Goal: Information Seeking & Learning: Learn about a topic

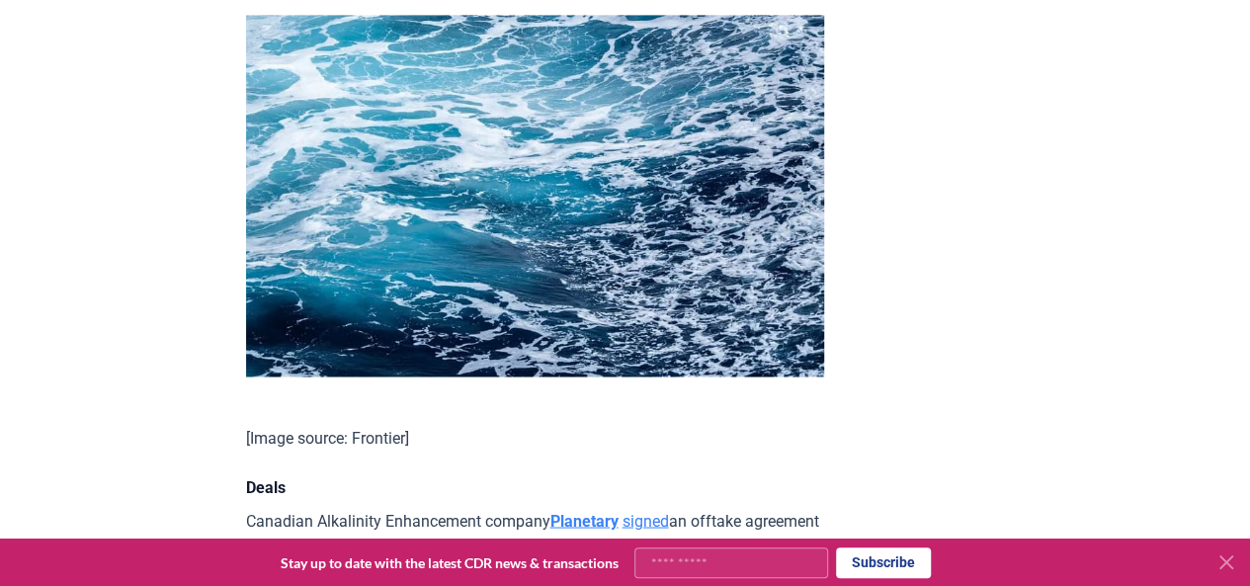
scroll to position [1467, 0]
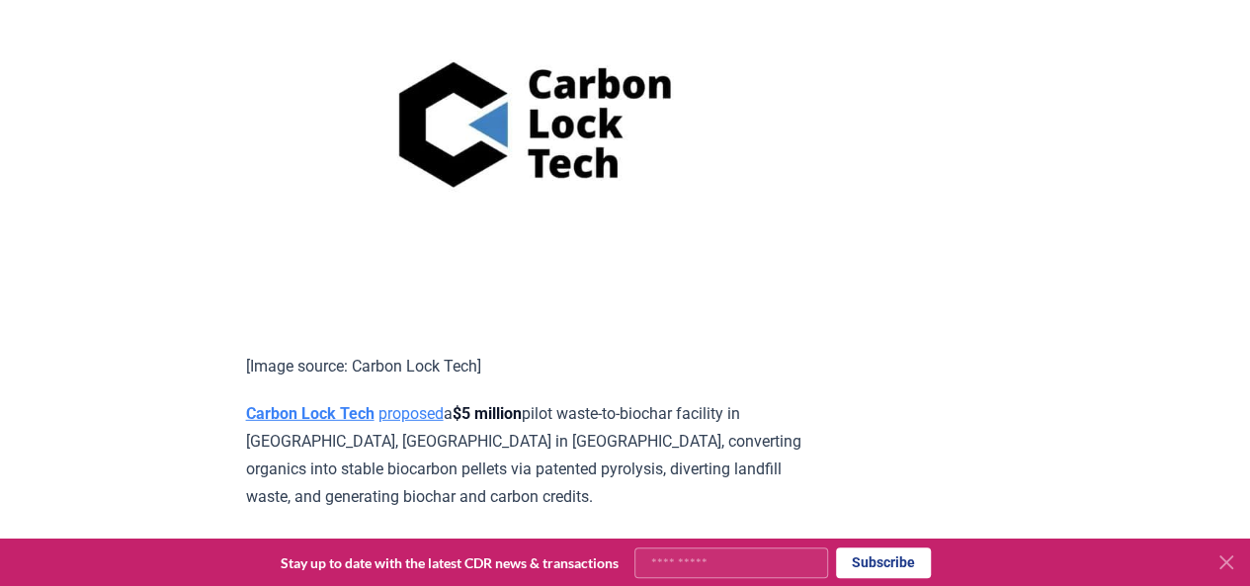
scroll to position [2628, 0]
click at [405, 403] on link "proposed" at bounding box center [410, 412] width 65 height 19
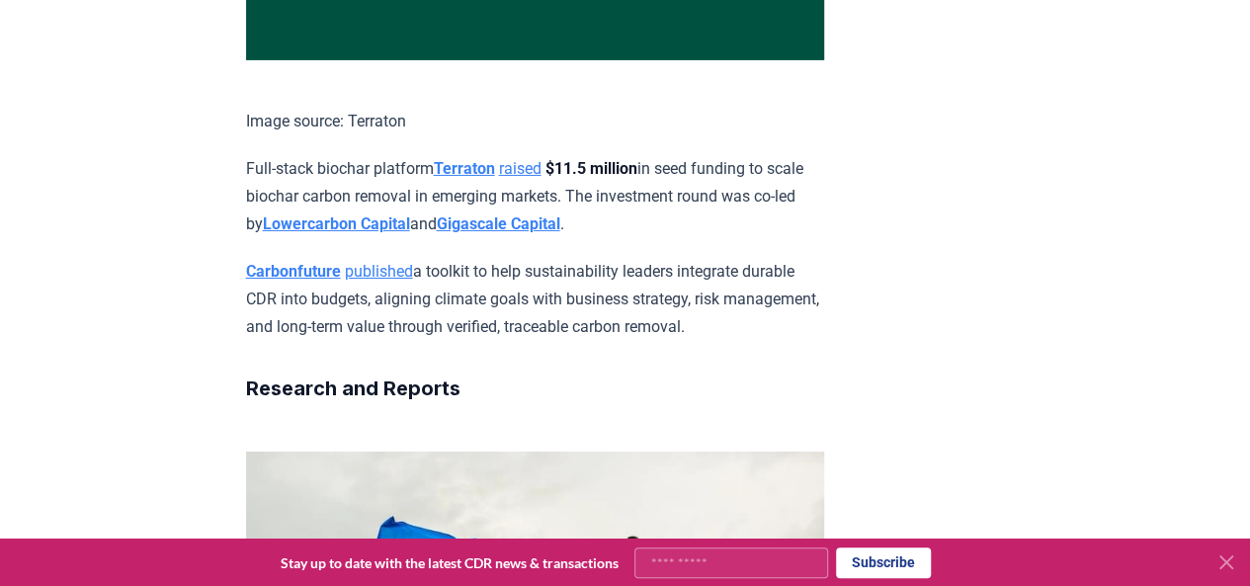
scroll to position [3389, 0]
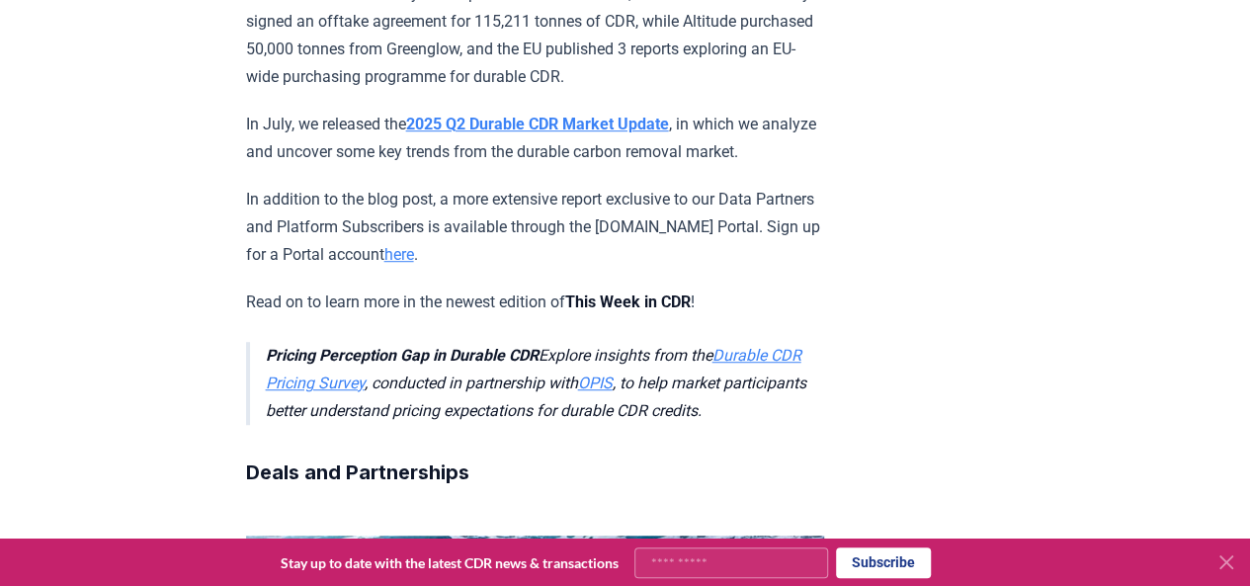
scroll to position [0, 0]
